Goal: Find specific page/section: Find specific page/section

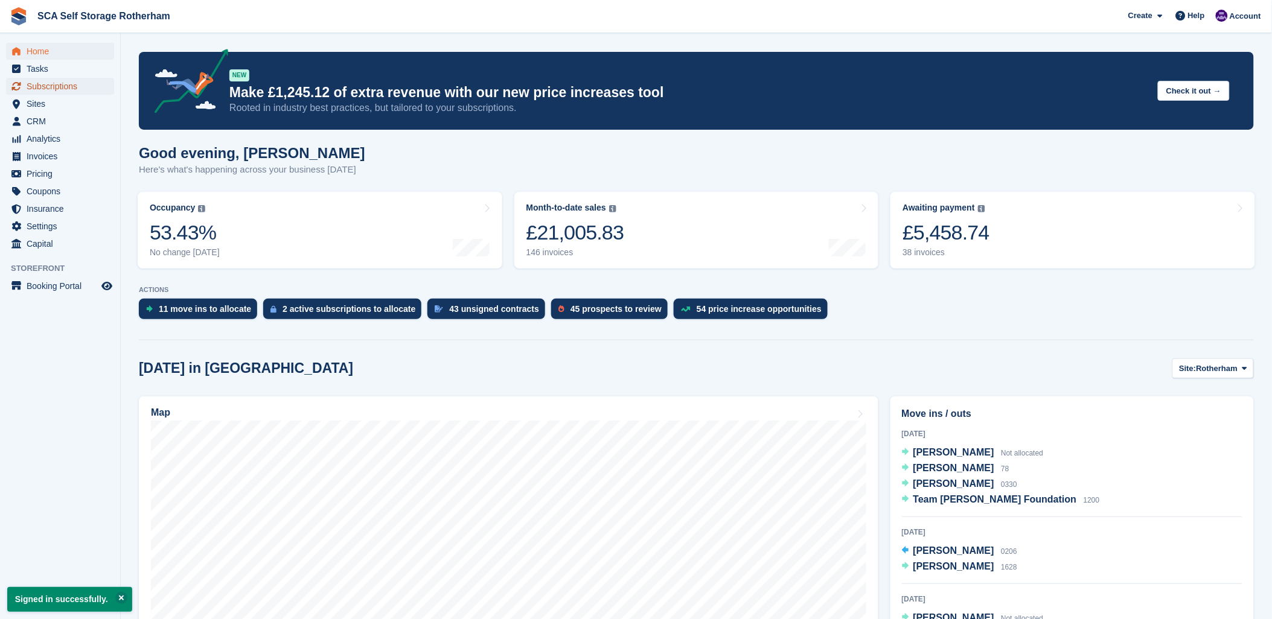
click at [49, 89] on span "Subscriptions" at bounding box center [63, 86] width 72 height 17
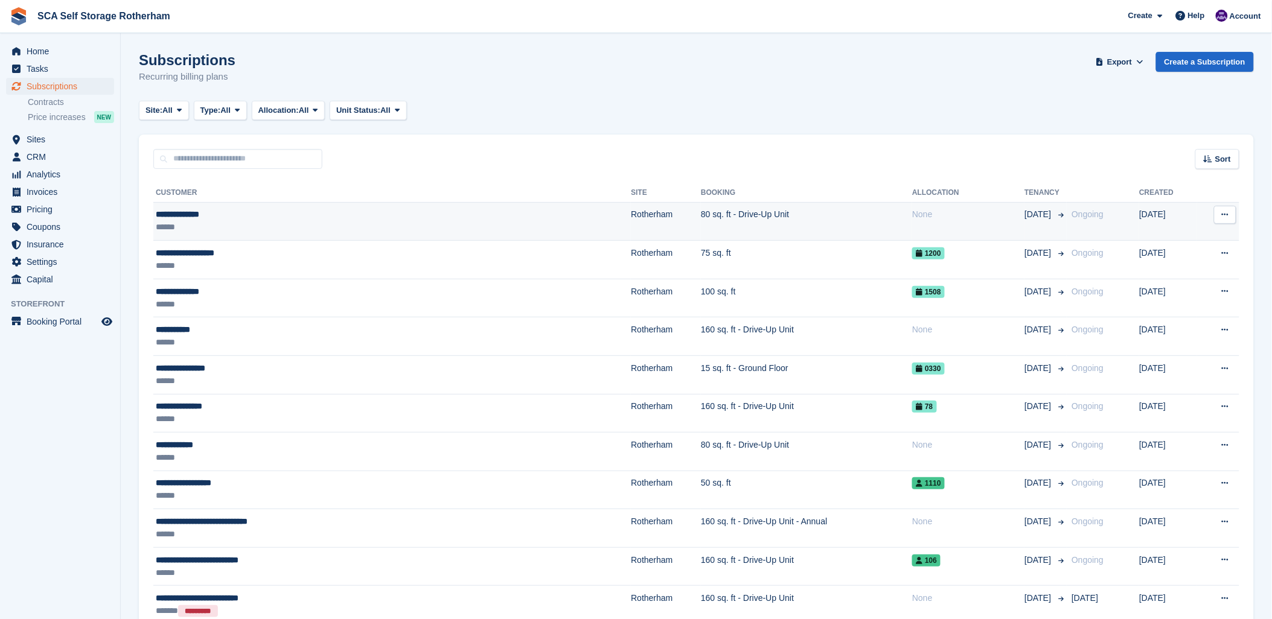
click at [234, 214] on div "**********" at bounding box center [297, 214] width 283 height 13
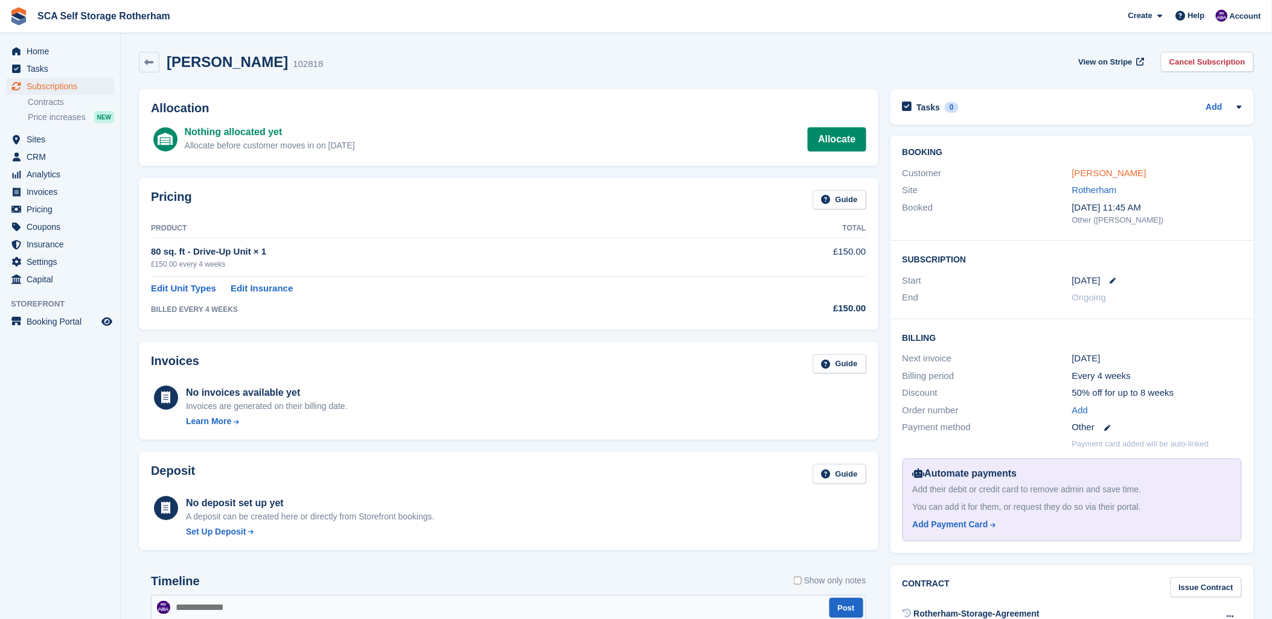
click at [1077, 176] on link "[PERSON_NAME]" at bounding box center [1109, 173] width 74 height 10
click at [63, 80] on span "Subscriptions" at bounding box center [63, 86] width 72 height 17
